Goal: Task Accomplishment & Management: Use online tool/utility

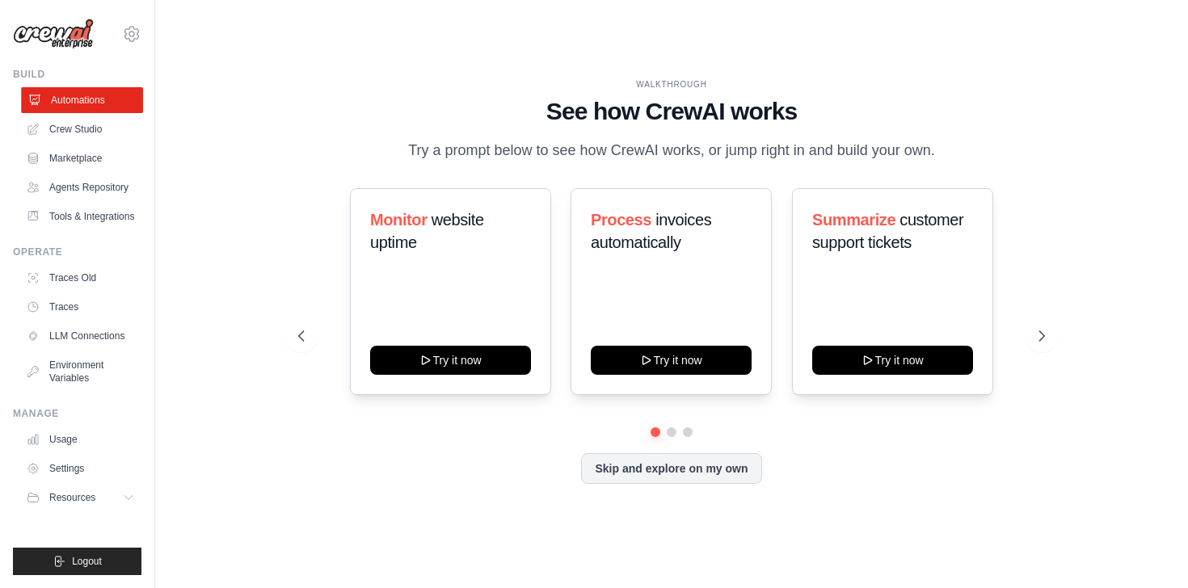
click at [99, 101] on link "Automations" at bounding box center [82, 100] width 122 height 26
click at [89, 124] on link "Crew Studio" at bounding box center [82, 129] width 122 height 26
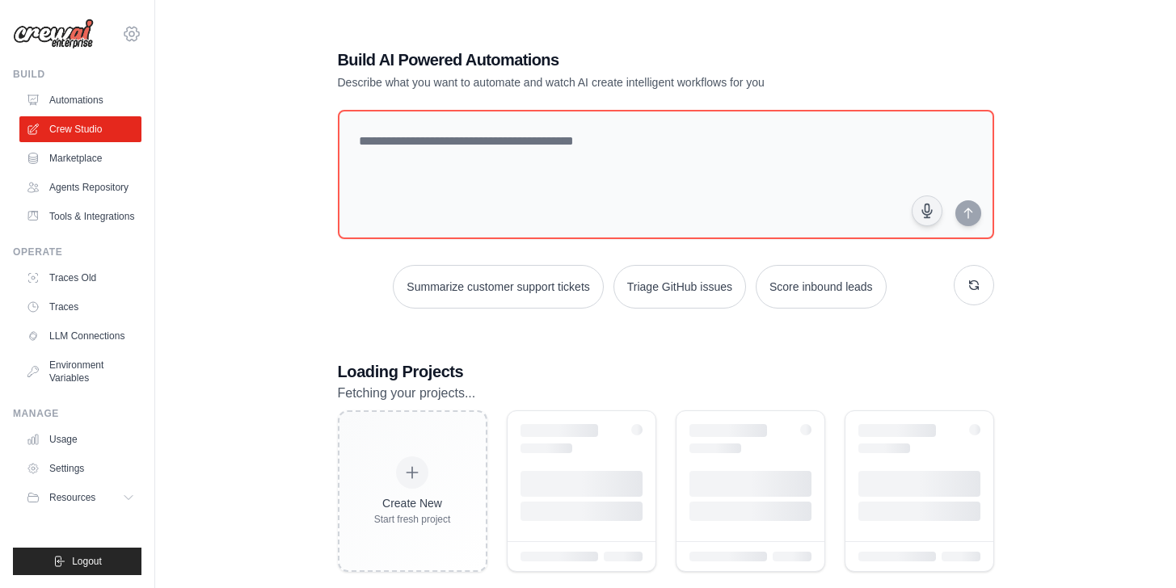
click at [128, 36] on icon at bounding box center [131, 33] width 19 height 19
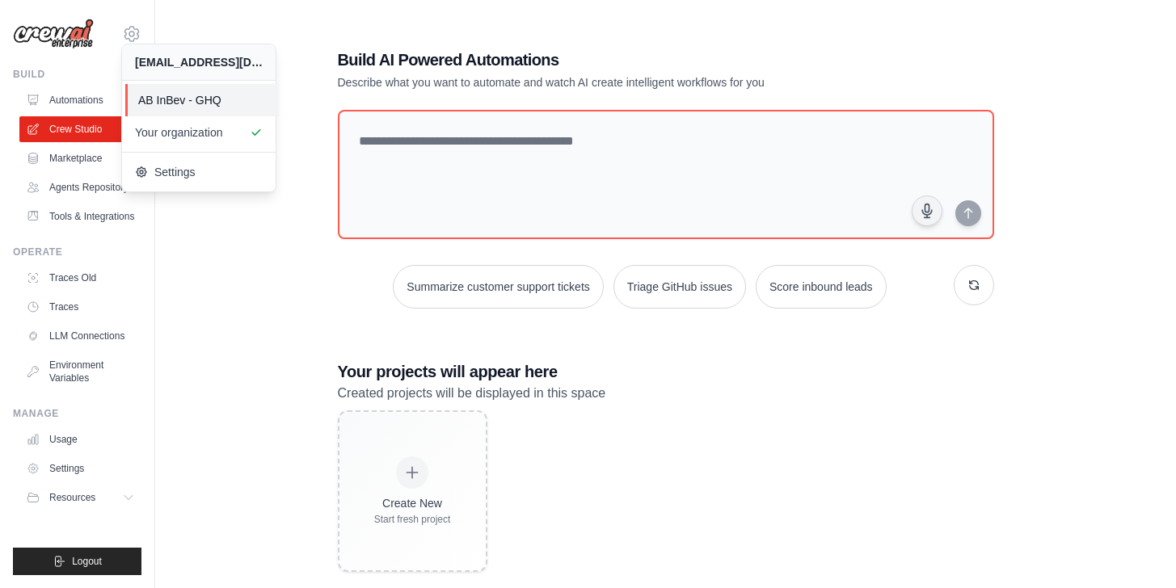
click at [171, 103] on span "AB InBev - GHQ" at bounding box center [202, 100] width 128 height 16
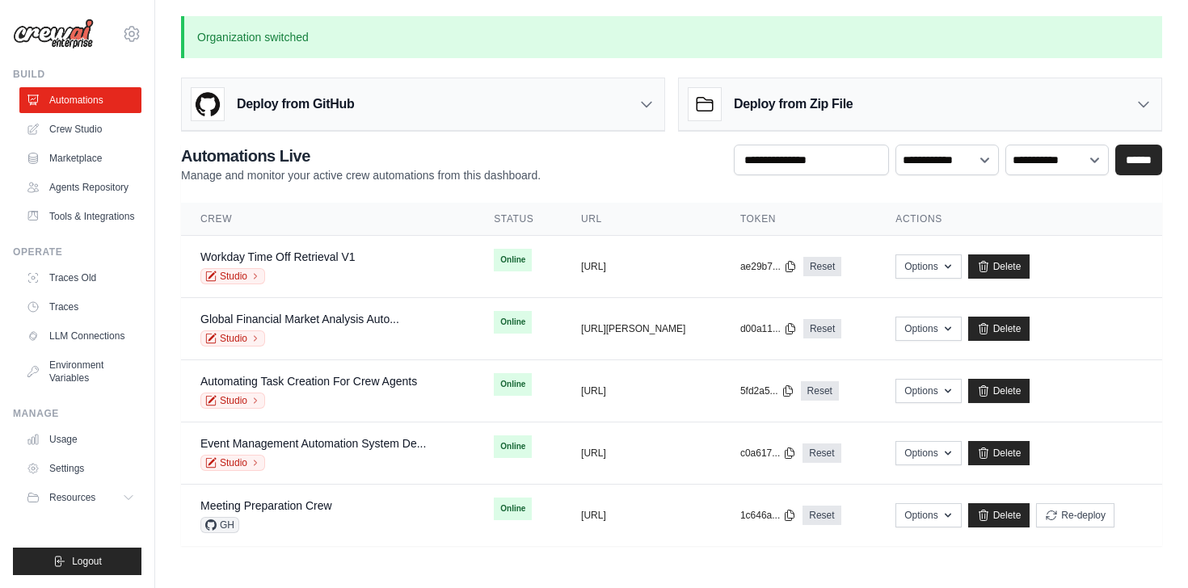
click at [580, 106] on div "Deploy from GitHub" at bounding box center [423, 104] width 483 height 53
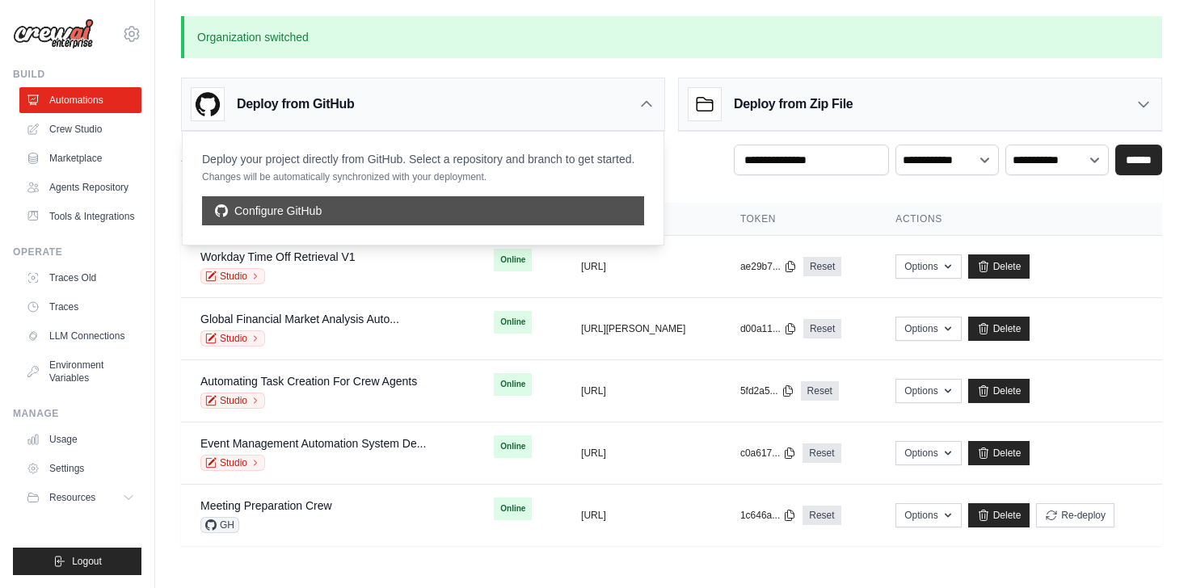
click at [312, 207] on link "Configure GitHub" at bounding box center [423, 210] width 442 height 29
